Goal: Check status

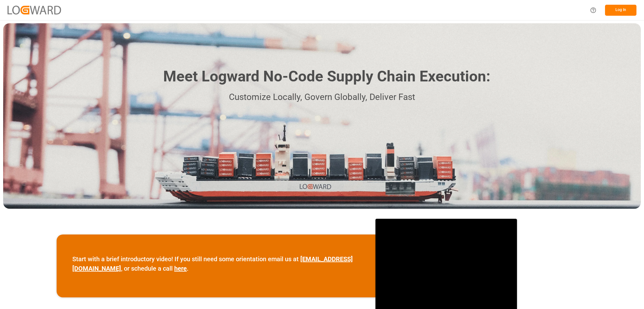
click at [615, 11] on button "Log In" at bounding box center [620, 10] width 31 height 11
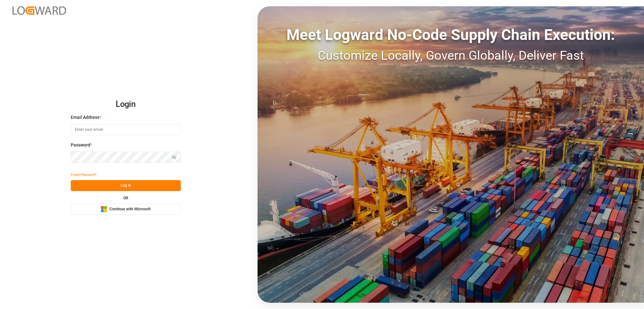
click at [101, 127] on input at bounding box center [126, 129] width 110 height 11
click at [249, 106] on div "Login Email Address * Password * Show password Forgot Password? Log In OR Micro…" at bounding box center [322, 154] width 644 height 309
click at [84, 129] on input at bounding box center [126, 129] width 110 height 11
type input "[EMAIL_ADDRESS][DOMAIN_NAME]"
click at [133, 210] on span "Continue with Microsoft" at bounding box center [129, 210] width 41 height 6
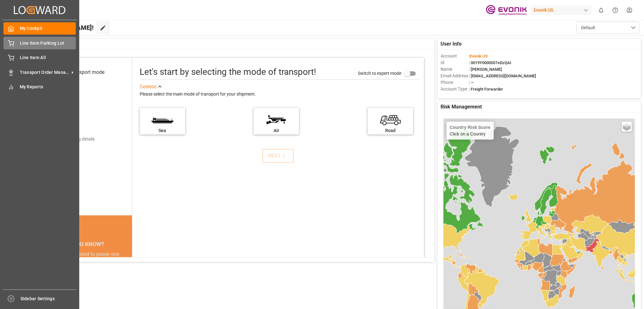
click at [18, 45] on div "Line Item Parking Lot Line Item Parking Lot" at bounding box center [39, 43] width 72 height 12
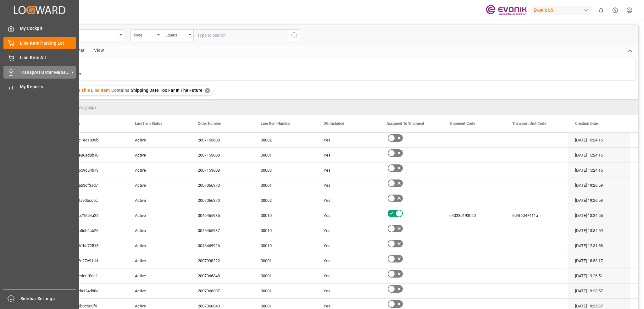
click at [24, 75] on span "Transport Order Management" at bounding box center [45, 72] width 50 height 7
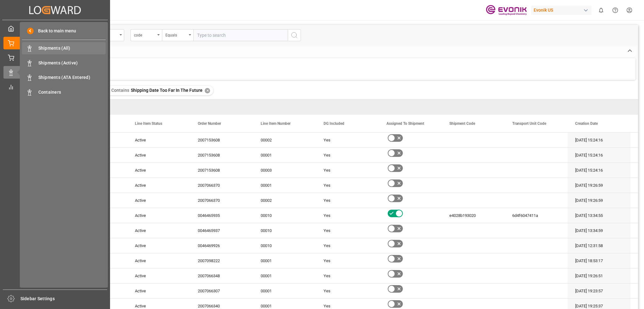
click at [53, 48] on span "Shipments (All)" at bounding box center [72, 48] width 68 height 7
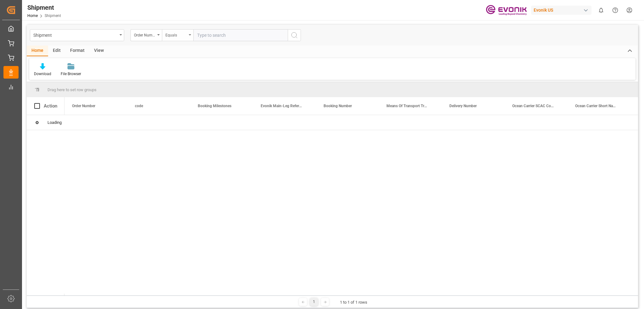
click at [189, 36] on div "Equals" at bounding box center [177, 35] width 31 height 12
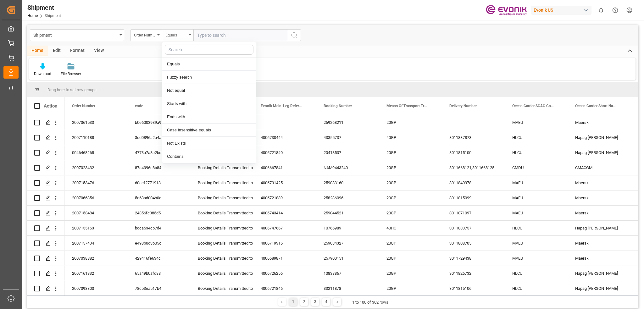
click at [189, 36] on div "Equals" at bounding box center [177, 35] width 31 height 12
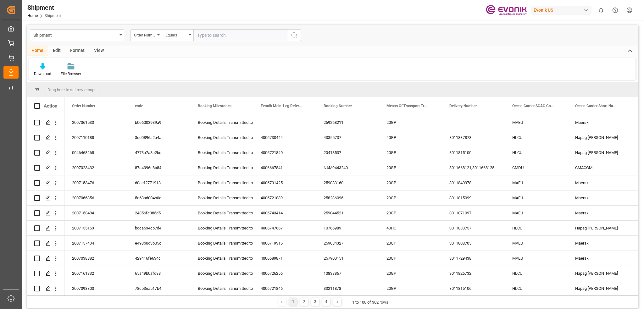
click at [210, 35] on input "text" at bounding box center [240, 35] width 94 height 12
type input "46465831"
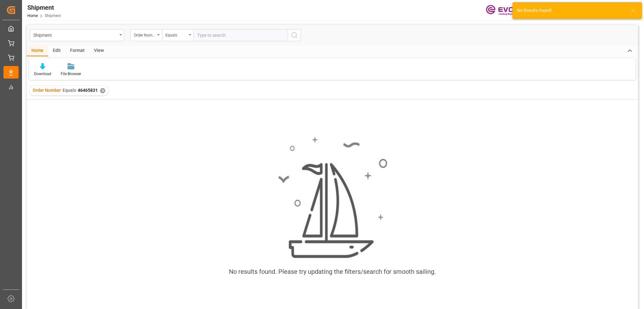
click at [198, 37] on input "text" at bounding box center [240, 35] width 94 height 12
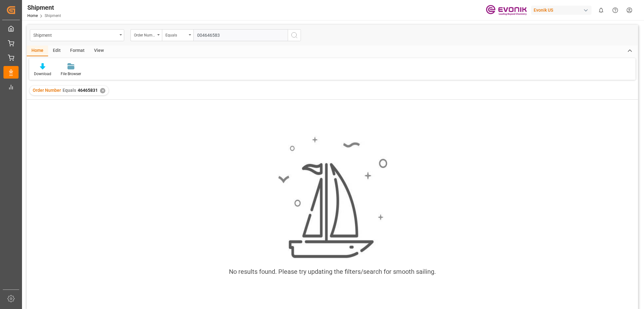
type input "0046465831"
click at [120, 36] on div "Shipment" at bounding box center [77, 35] width 94 height 12
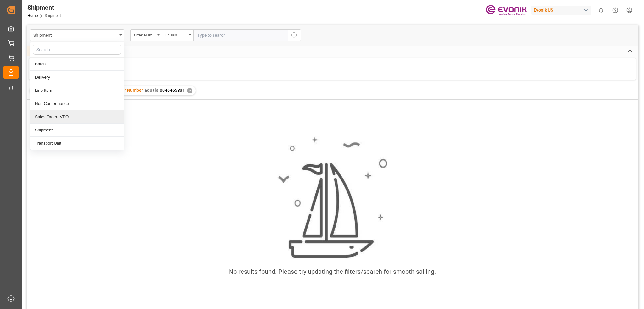
click at [62, 116] on div "Sales Order-IVPO" at bounding box center [77, 116] width 94 height 13
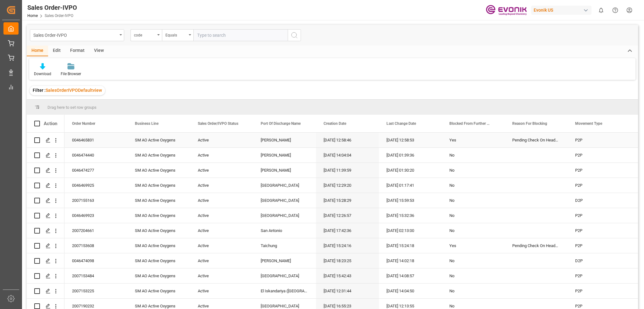
click at [90, 141] on div "0046465831" at bounding box center [95, 140] width 63 height 15
click at [527, 142] on div "Pending Check On Header Level, Special Transport Requirements Unchecked" at bounding box center [536, 140] width 63 height 15
click at [50, 140] on icon "Press SPACE to select this row." at bounding box center [48, 140] width 5 height 5
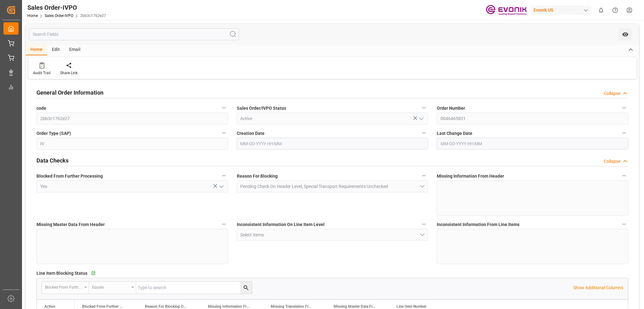
type input "10-02-2025 12:58"
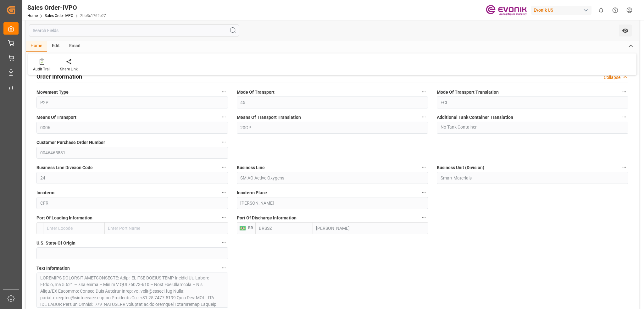
scroll to position [346, 0]
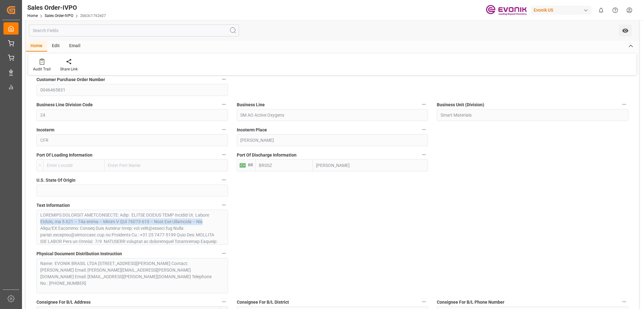
drag, startPoint x: 226, startPoint y: 214, endPoint x: 227, endPoint y: 223, distance: 9.1
click at [227, 223] on div "Text Information" at bounding box center [132, 223] width 200 height 48
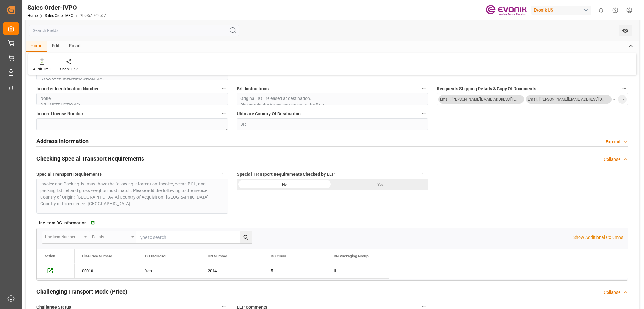
scroll to position [661, 0]
click at [618, 102] on button "Email: ana.hille@evonik.com Email: suenne.carvalho@smagalhaes.com.br ... + 7" at bounding box center [533, 99] width 192 height 12
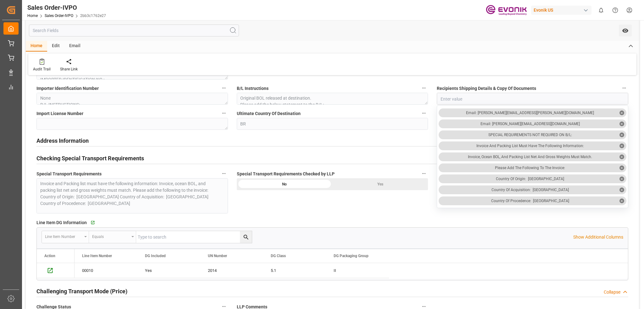
click at [373, 203] on div "Special Transport Requirements Checked by LLP No Yes" at bounding box center [332, 191] width 200 height 48
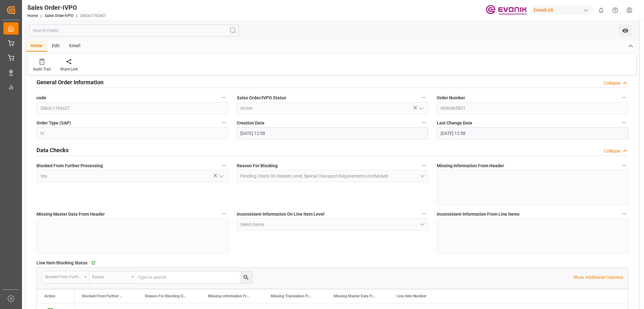
scroll to position [0, 0]
